Goal: Task Accomplishment & Management: Manage account settings

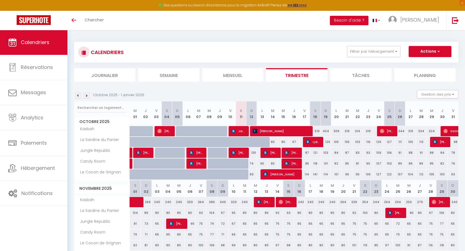
select select
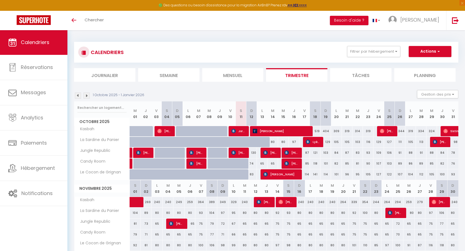
click at [242, 153] on span "[PERSON_NAME]" at bounding box center [238, 153] width 14 height 11
select select "OK"
select select "KO"
select select "0"
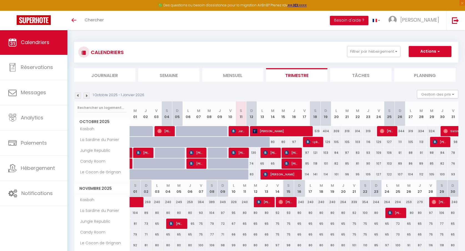
select select "1"
select select
select select "15534"
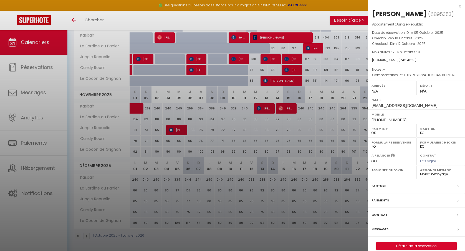
scroll to position [93, 0]
click at [269, 60] on div at bounding box center [232, 125] width 465 height 251
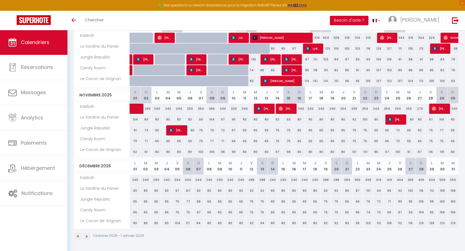
click at [272, 59] on span "[PERSON_NAME]" at bounding box center [270, 59] width 14 height 11
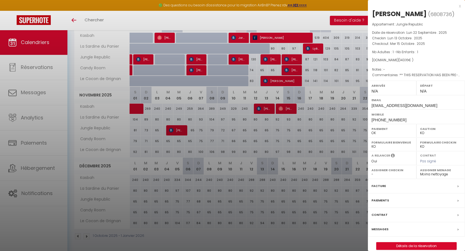
click at [291, 60] on div at bounding box center [232, 125] width 465 height 251
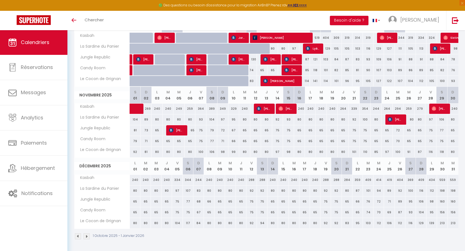
click at [291, 60] on span "[PERSON_NAME]" at bounding box center [291, 59] width 14 height 11
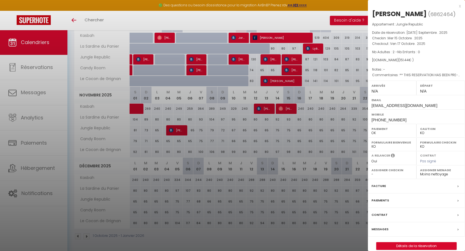
click at [273, 60] on div at bounding box center [232, 125] width 465 height 251
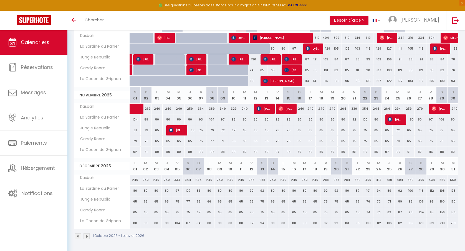
click at [204, 58] on div at bounding box center [201, 59] width 11 height 11
type input "68"
type input "Mer 08 Octobre 2025"
type input "Jeu 09 Octobre 2025"
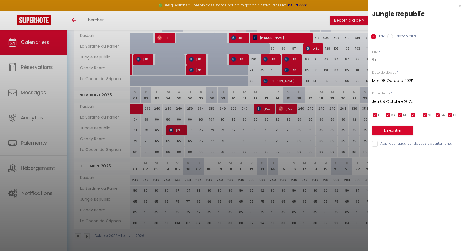
click at [267, 61] on div at bounding box center [232, 125] width 465 height 251
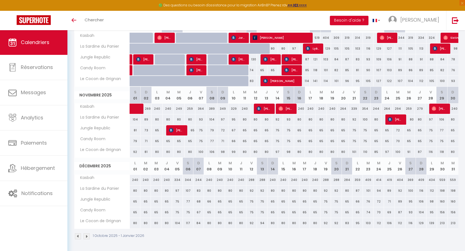
click at [272, 83] on span "[PERSON_NAME]" at bounding box center [280, 81] width 35 height 11
select select
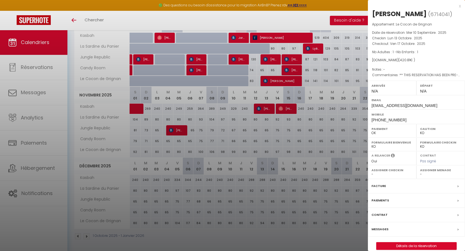
click at [272, 83] on div at bounding box center [232, 125] width 465 height 251
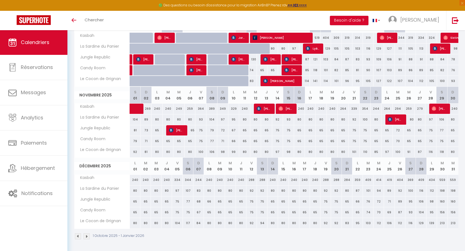
click at [239, 34] on span "Jordan coutault" at bounding box center [238, 37] width 14 height 11
select select "OK"
select select "15534"
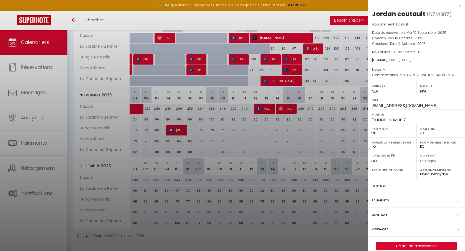
click at [239, 36] on div at bounding box center [232, 125] width 465 height 251
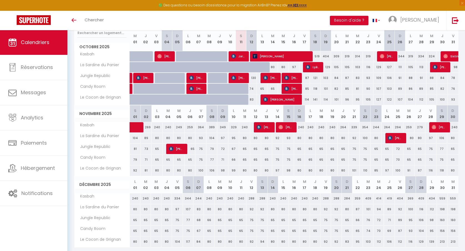
scroll to position [68, 0]
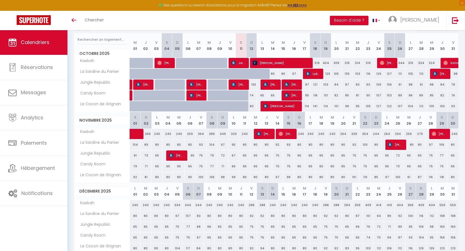
click at [273, 84] on span "[PERSON_NAME]" at bounding box center [270, 84] width 14 height 11
select select "KO"
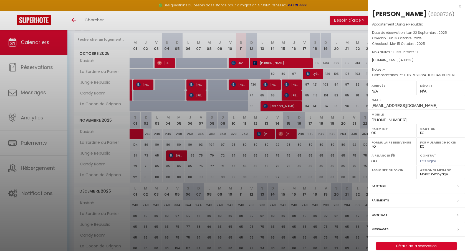
click at [290, 84] on div at bounding box center [232, 125] width 465 height 251
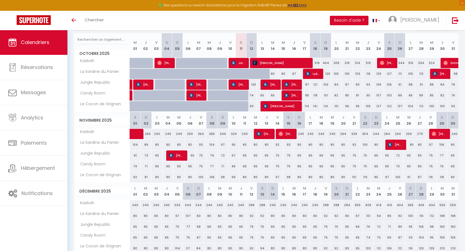
click at [292, 87] on span "[PERSON_NAME]" at bounding box center [291, 84] width 14 height 11
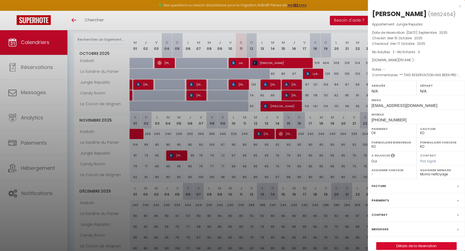
click at [295, 84] on div at bounding box center [232, 125] width 465 height 251
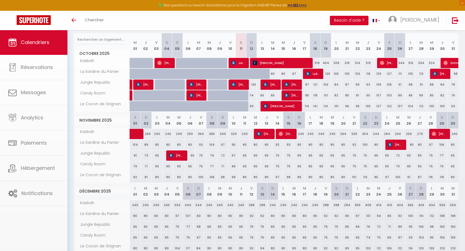
click at [295, 94] on span "[PERSON_NAME] [PERSON_NAME]" at bounding box center [291, 95] width 14 height 11
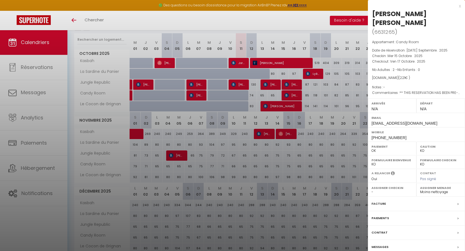
click at [294, 96] on div at bounding box center [232, 125] width 465 height 251
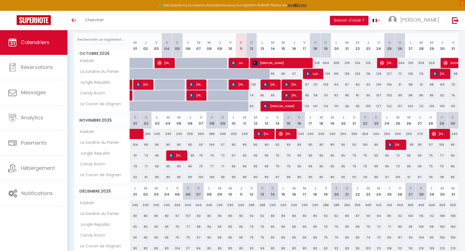
click at [285, 108] on span "[PERSON_NAME]" at bounding box center [280, 106] width 35 height 11
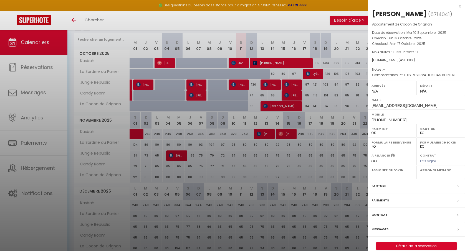
click at [282, 107] on div at bounding box center [232, 125] width 465 height 251
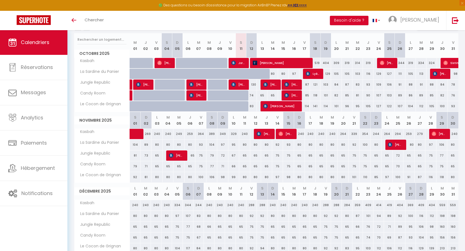
click at [438, 73] on span "[PERSON_NAME]" at bounding box center [440, 74] width 14 height 11
select select "15534"
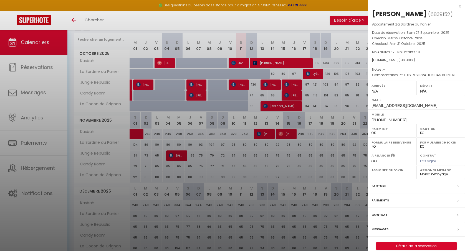
click at [354, 85] on div at bounding box center [232, 125] width 465 height 251
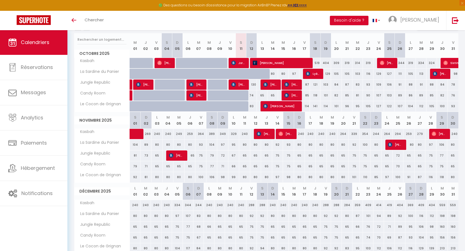
click at [387, 64] on span "[PERSON_NAME]" at bounding box center [387, 63] width 14 height 11
select select "OK"
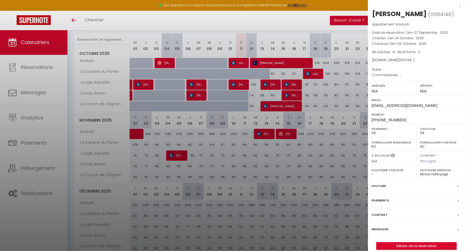
click at [350, 73] on div at bounding box center [232, 125] width 465 height 251
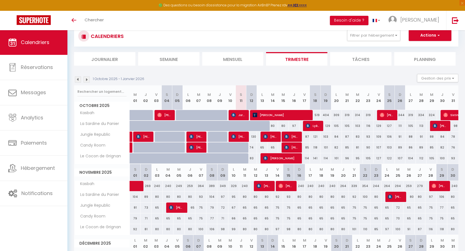
scroll to position [5, 0]
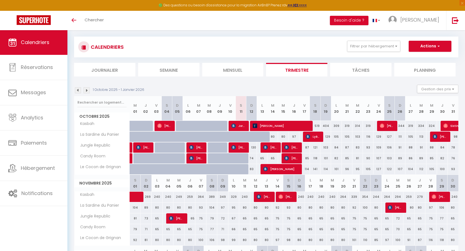
click at [88, 91] on img at bounding box center [86, 90] width 6 height 6
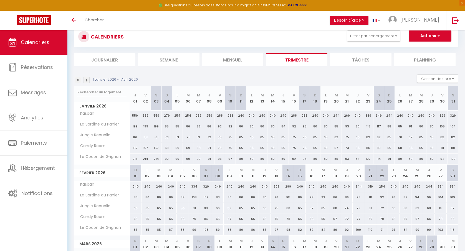
scroll to position [6, 0]
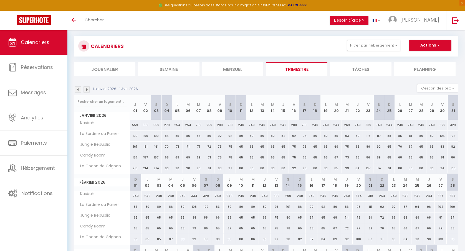
click at [88, 89] on img at bounding box center [86, 90] width 6 height 6
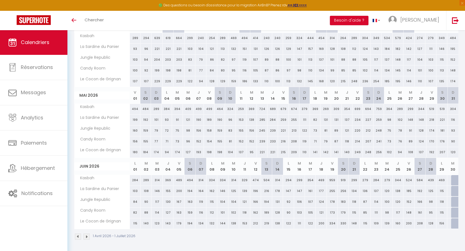
scroll to position [85, 0]
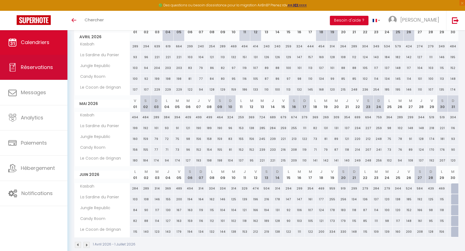
click at [36, 65] on span "Réservations" at bounding box center [37, 67] width 32 height 7
select select "not_cancelled"
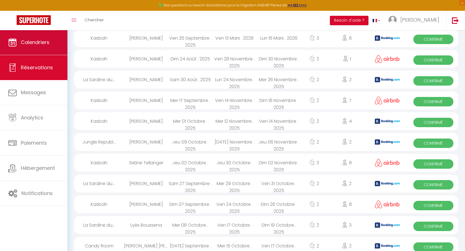
click at [42, 39] on span "Calendriers" at bounding box center [35, 42] width 29 height 7
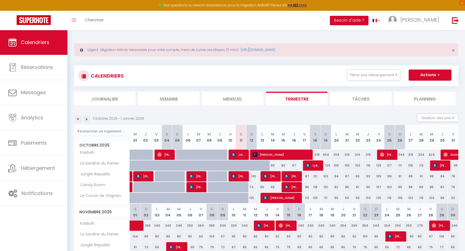
click at [266, 177] on img at bounding box center [265, 176] width 4 height 4
select select "OK"
select select "KO"
select select "0"
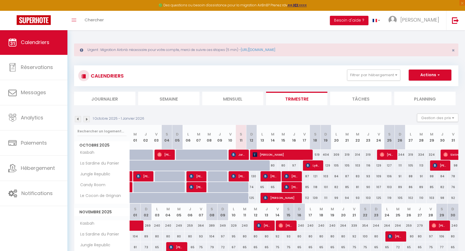
select select "1"
select select
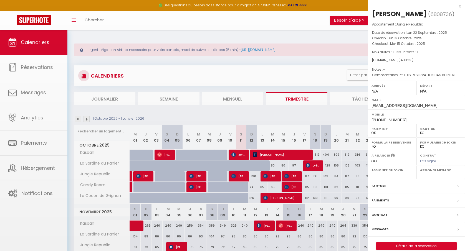
select select "15534"
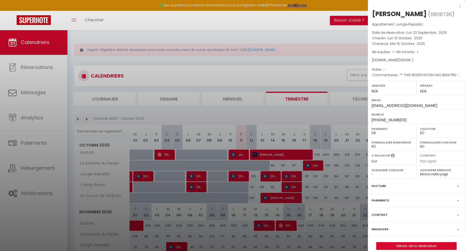
click at [265, 122] on div at bounding box center [232, 125] width 465 height 251
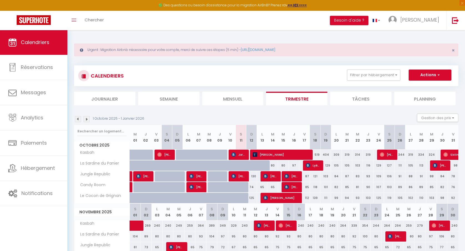
click at [242, 154] on span "Jordan coutault" at bounding box center [238, 154] width 14 height 11
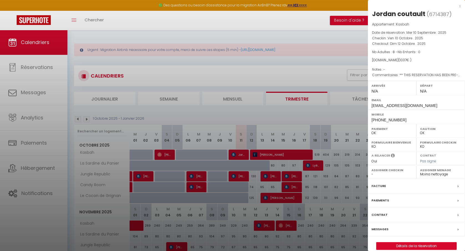
click at [244, 132] on div at bounding box center [232, 125] width 465 height 251
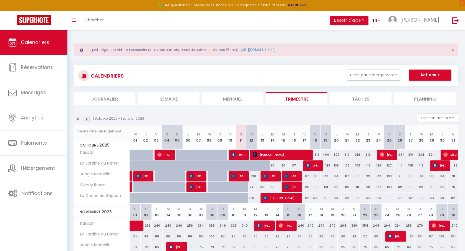
click at [244, 173] on span "[PERSON_NAME]" at bounding box center [238, 176] width 14 height 11
select select "KO"
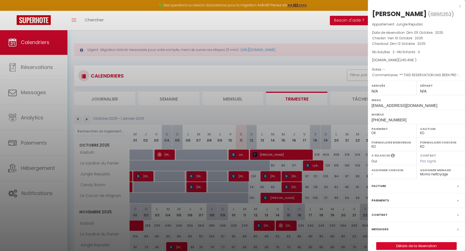
click at [295, 123] on div at bounding box center [232, 125] width 465 height 251
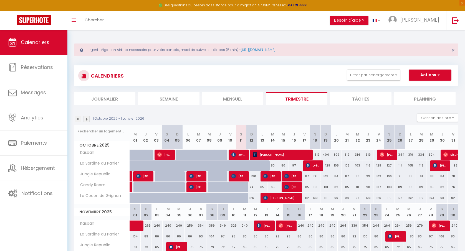
scroll to position [6, 0]
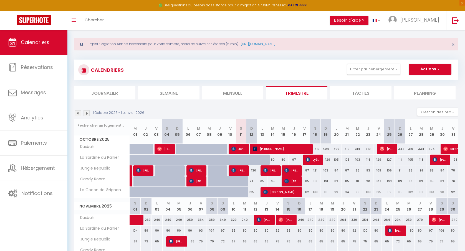
click at [268, 171] on img at bounding box center [265, 170] width 4 height 4
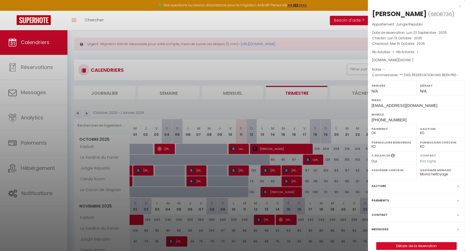
click at [282, 110] on div at bounding box center [232, 125] width 465 height 251
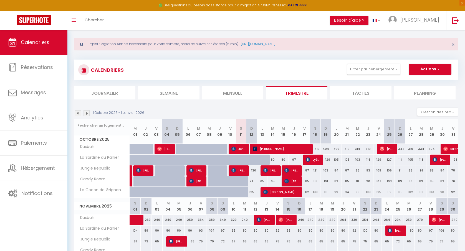
click at [257, 171] on div "65" at bounding box center [262, 171] width 11 height 10
click at [254, 169] on div "130" at bounding box center [251, 171] width 11 height 10
type input "130"
type input "Dim 12 Octobre 2025"
type input "Lun 13 Octobre 2025"
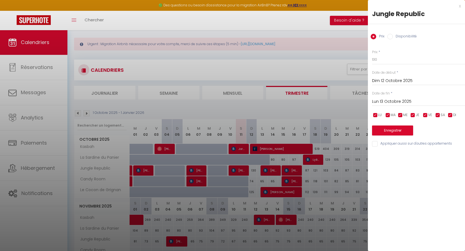
click at [390, 77] on div "Dim 12 Octobre 2025 < [DATE] > Dim Lun Mar Mer Jeu Ven Sam 1 2 3 4 5 6 7 8 9 10…" at bounding box center [418, 80] width 93 height 10
click at [388, 78] on input "Dim 12 Octobre 2025" at bounding box center [418, 80] width 93 height 7
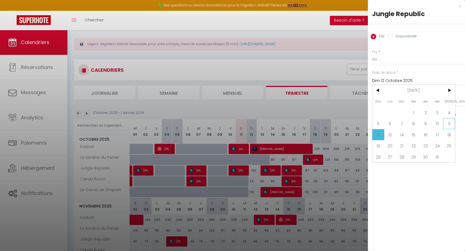
click at [444, 124] on span "11" at bounding box center [449, 123] width 12 height 11
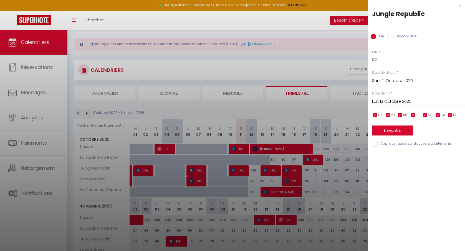
click at [391, 79] on input "Sam 11 Octobre 2025" at bounding box center [418, 80] width 93 height 7
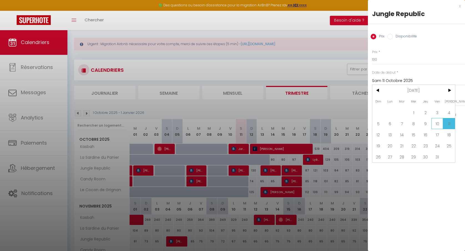
click at [440, 126] on span "10" at bounding box center [437, 123] width 12 height 11
type input "Ven 10 Octobre 2025"
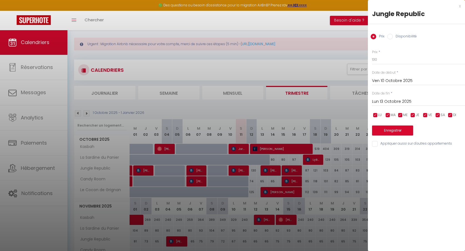
click at [398, 79] on input "Ven 10 Octobre 2025" at bounding box center [418, 80] width 93 height 7
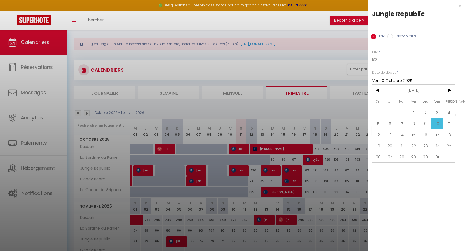
click at [398, 79] on input "Ven 10 Octobre 2025" at bounding box center [418, 80] width 93 height 7
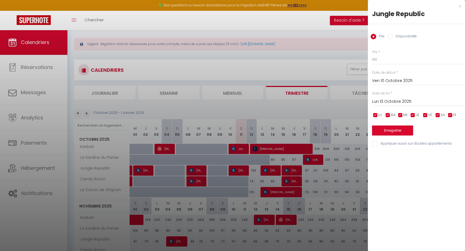
click at [392, 100] on input "Lun 13 Octobre 2025" at bounding box center [418, 101] width 93 height 7
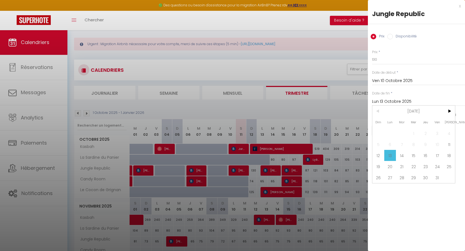
drag, startPoint x: 380, startPoint y: 156, endPoint x: 390, endPoint y: 156, distance: 10.0
click at [390, 156] on div "Dim Lun Mar Mer Jeu Ven Sam 1 2 3 4 5 6 7 8 9 10 11 12 13 14 15 16 17 18 19 20 …" at bounding box center [413, 145] width 83 height 78
click at [390, 156] on span "13" at bounding box center [390, 155] width 12 height 11
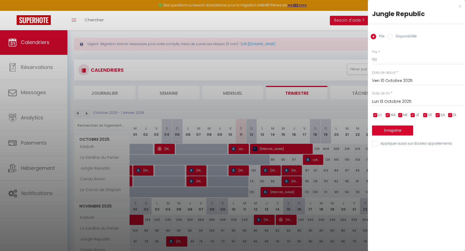
click at [406, 37] on label "Disponibilité" at bounding box center [405, 37] width 24 height 6
click at [393, 37] on input "Disponibilité" at bounding box center [390, 37] width 6 height 6
radio input "true"
radio input "false"
select select "0"
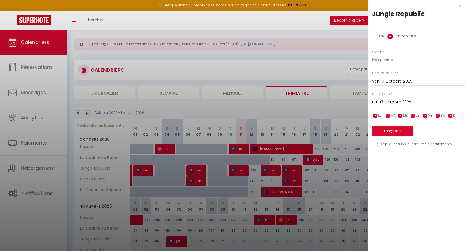
click at [403, 133] on button "Enregistrer" at bounding box center [392, 131] width 41 height 10
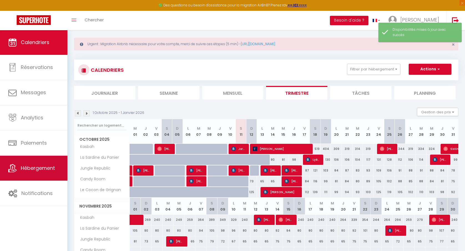
click at [40, 170] on span "Hébergement" at bounding box center [38, 168] width 34 height 7
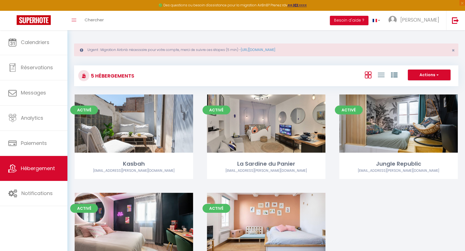
click at [435, 72] on span "button" at bounding box center [436, 75] width 3 height 6
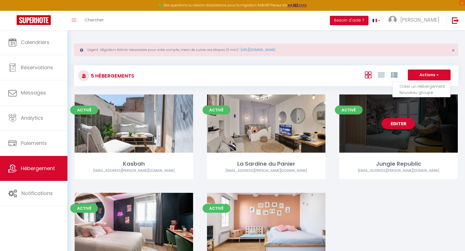
click at [407, 140] on div "Editer" at bounding box center [398, 124] width 118 height 58
select select "3"
select select "2"
select select "1"
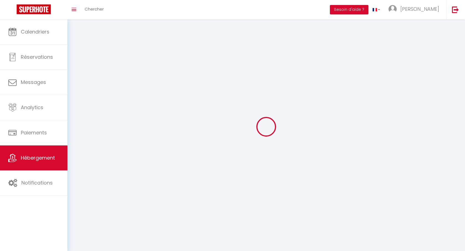
select select
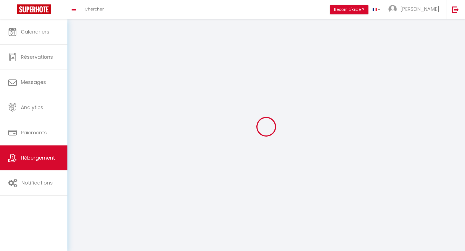
select select
checkbox input "false"
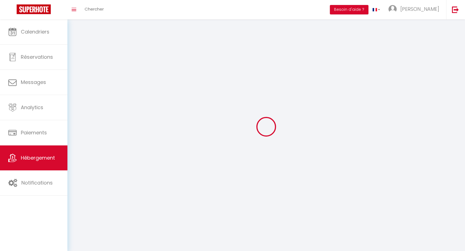
checkbox input "false"
select select
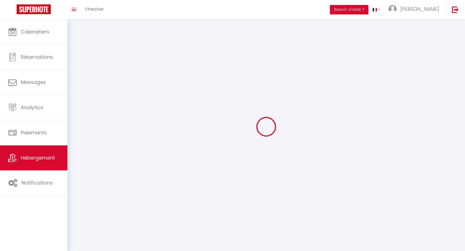
select select
checkbox input "false"
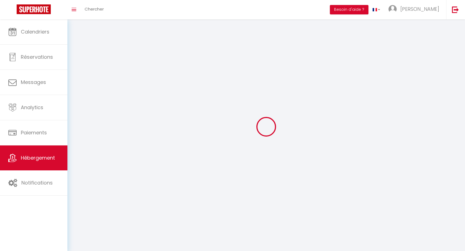
checkbox input "false"
select select
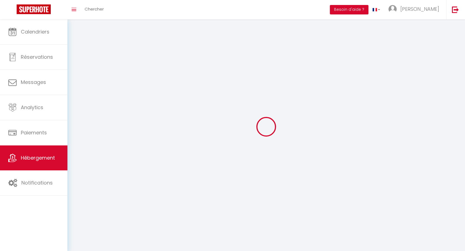
select select
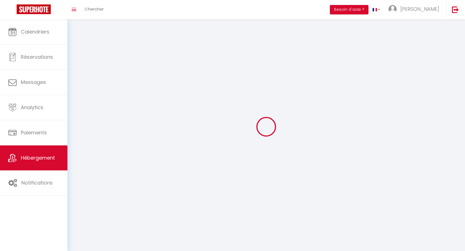
checkbox input "false"
select select
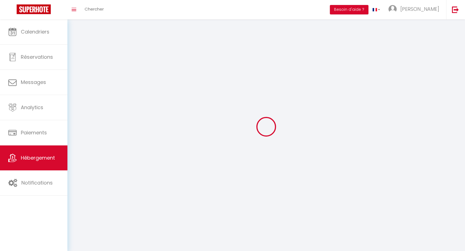
select select
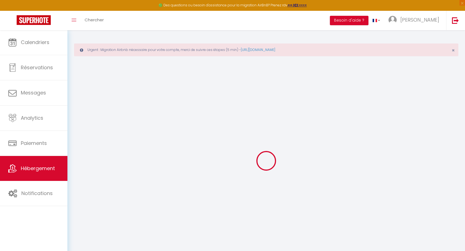
checkbox input "true"
select select "1"
checkbox input "false"
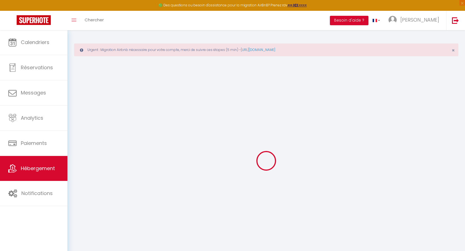
select select
checkbox input "false"
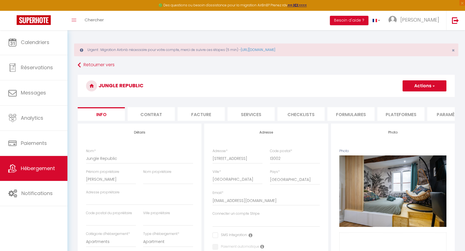
click at [435, 87] on button "Actions" at bounding box center [424, 85] width 44 height 11
click at [398, 77] on h3 "Jungle Republic" at bounding box center [266, 86] width 377 height 22
click at [445, 115] on li "Paramètres" at bounding box center [450, 114] width 47 height 14
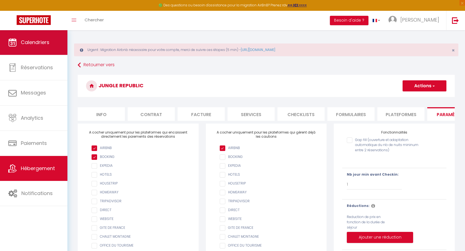
click at [52, 43] on link "Calendriers" at bounding box center [33, 42] width 67 height 25
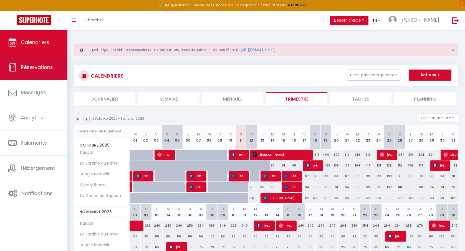
click at [50, 64] on link "Réservations" at bounding box center [33, 67] width 67 height 25
select select "not_cancelled"
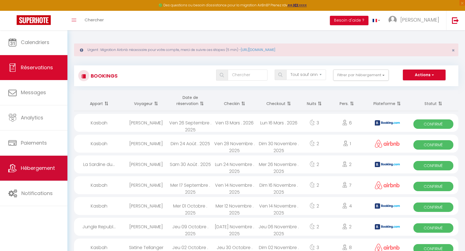
click at [35, 168] on span "Hébergement" at bounding box center [38, 168] width 34 height 7
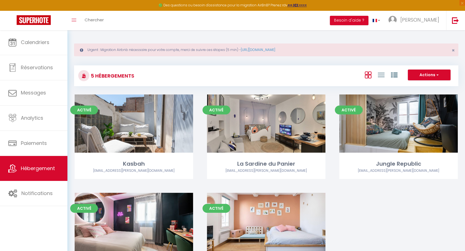
click at [432, 74] on button "Actions" at bounding box center [429, 75] width 43 height 11
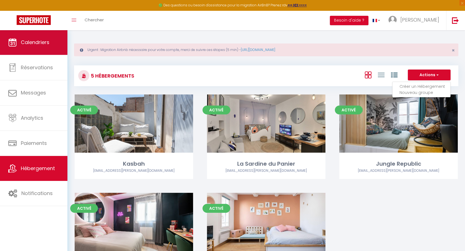
click at [52, 42] on link "Calendriers" at bounding box center [33, 42] width 67 height 25
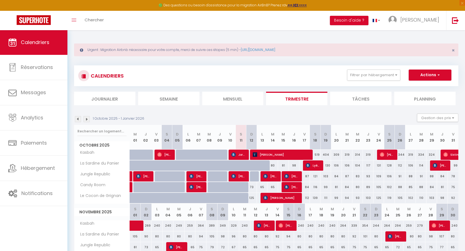
click at [440, 76] on button "Actions" at bounding box center [430, 75] width 43 height 11
click at [429, 67] on div "CALENDRIERS Filtrer par hébergement [PERSON_NAME] La Sardine du Panier Jungle R…" at bounding box center [266, 75] width 384 height 21
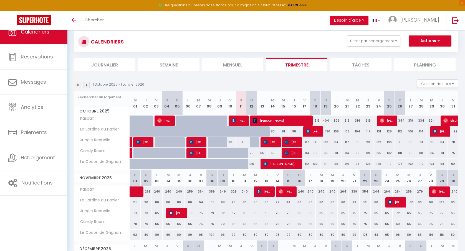
select select
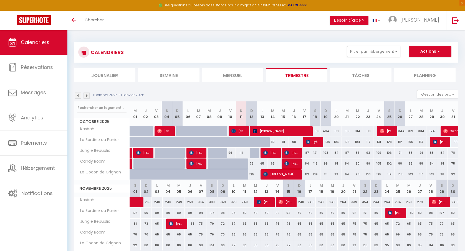
click at [233, 153] on div "96" at bounding box center [230, 153] width 11 height 10
type input "96"
select select "1"
type input "Ven 10 Octobre 2025"
type input "Sam 11 Octobre 2025"
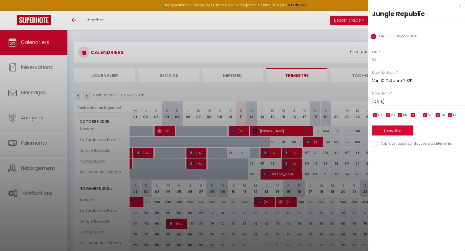
click at [404, 36] on label "Disponibilité" at bounding box center [405, 37] width 24 height 6
click at [393, 36] on input "Disponibilité" at bounding box center [390, 37] width 6 height 6
radio input "true"
radio input "false"
select select "0"
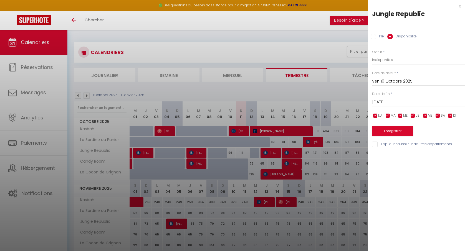
click at [395, 102] on input "Sam 11 Octobre 2025" at bounding box center [418, 102] width 93 height 7
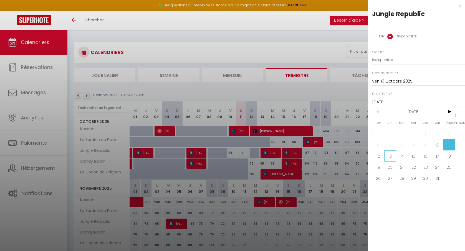
click at [390, 156] on span "13" at bounding box center [390, 156] width 12 height 11
type input "Lun 13 Octobre 2025"
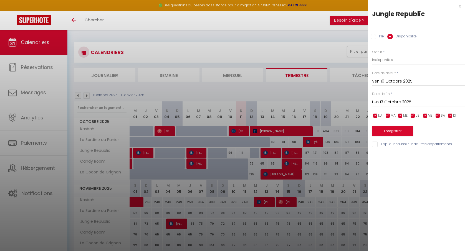
click at [395, 129] on button "Enregistrer" at bounding box center [392, 131] width 41 height 10
